Goal: Find specific page/section: Find specific page/section

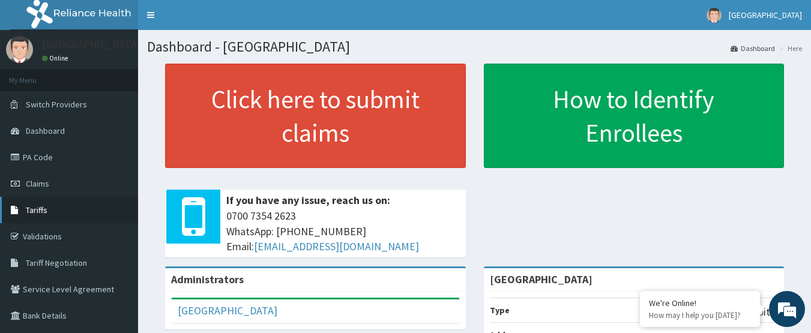
click at [44, 205] on span "Tariffs" at bounding box center [37, 210] width 22 height 11
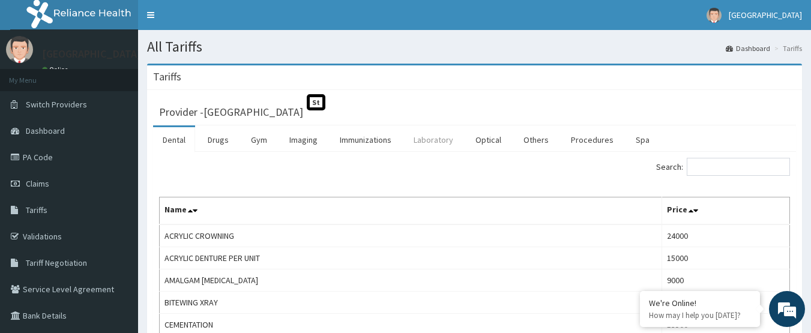
click at [445, 138] on link "Laboratory" at bounding box center [433, 139] width 59 height 25
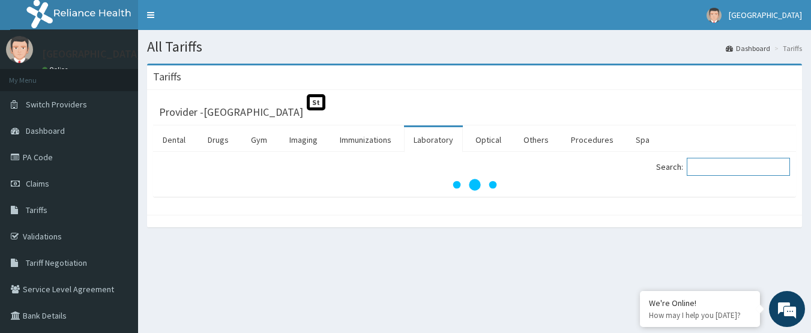
click at [735, 174] on input "Search:" at bounding box center [737, 167] width 103 height 18
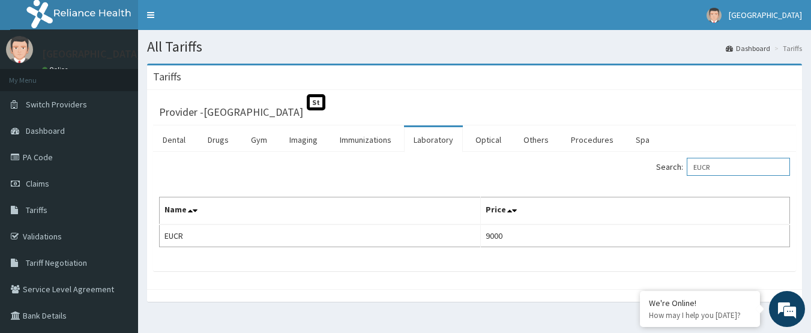
type input "EUCR"
